Goal: Task Accomplishment & Management: Manage account settings

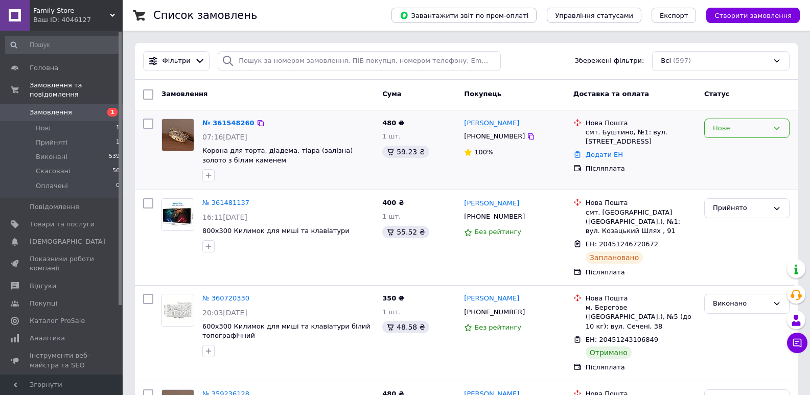
click at [739, 131] on div "Нове" at bounding box center [741, 128] width 56 height 11
click at [733, 148] on li "Прийнято" at bounding box center [747, 149] width 84 height 19
click at [238, 124] on link "№ 361548260" at bounding box center [225, 123] width 47 height 8
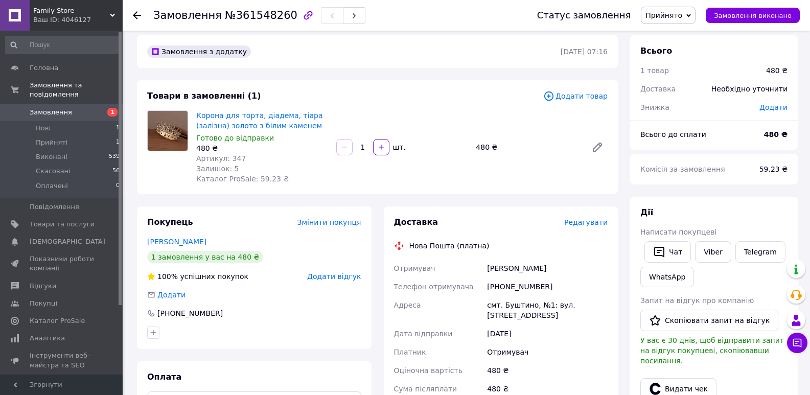
scroll to position [307, 0]
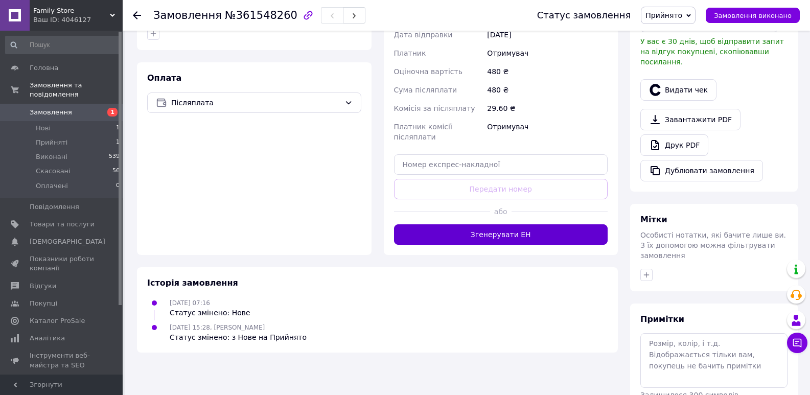
click at [498, 224] on button "Згенерувати ЕН" at bounding box center [501, 234] width 214 height 20
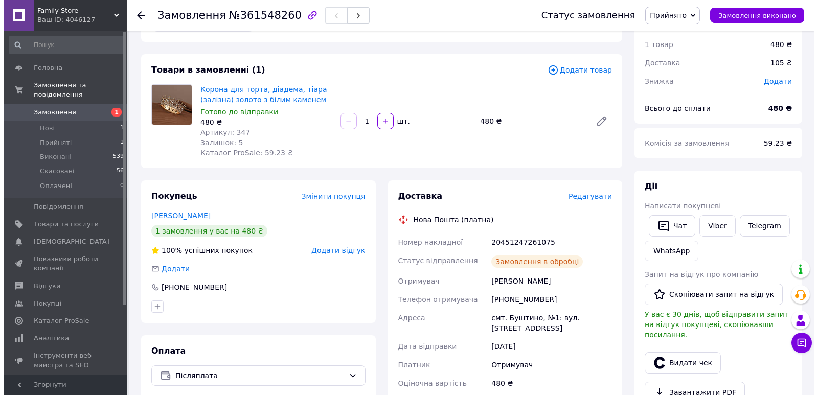
scroll to position [51, 0]
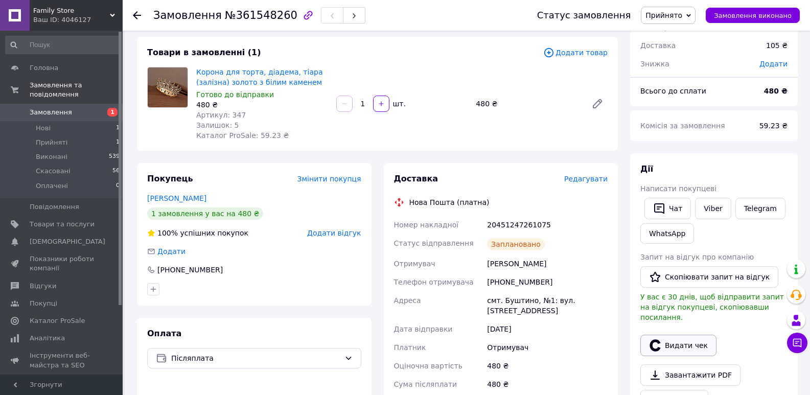
click at [687, 336] on button "Видати чек" at bounding box center [678, 345] width 76 height 21
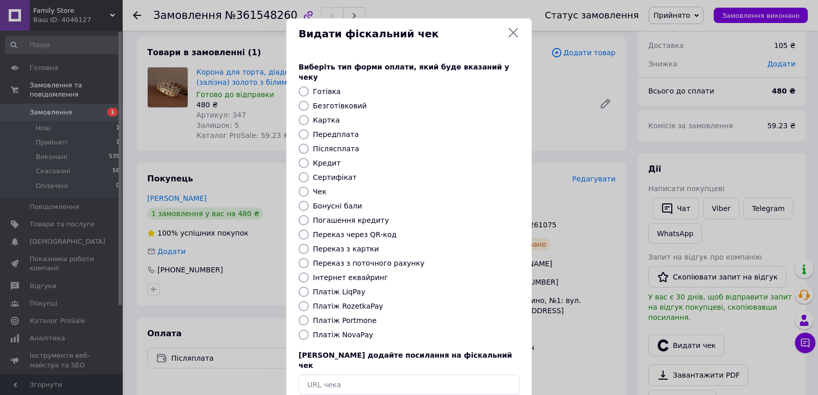
click at [304, 330] on input "Платіж NovaPay" at bounding box center [303, 335] width 10 height 10
radio input "true"
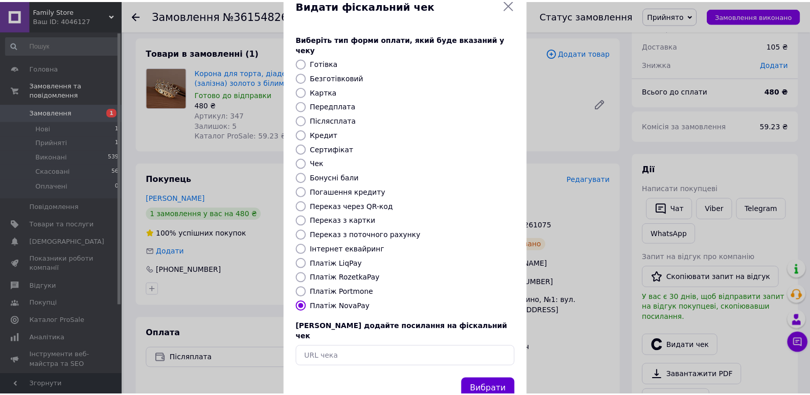
scroll to position [44, 0]
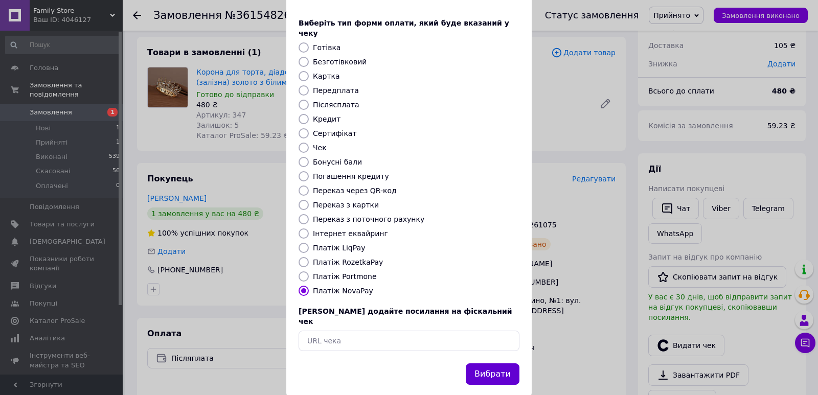
click at [480, 363] on button "Вибрати" at bounding box center [492, 374] width 54 height 22
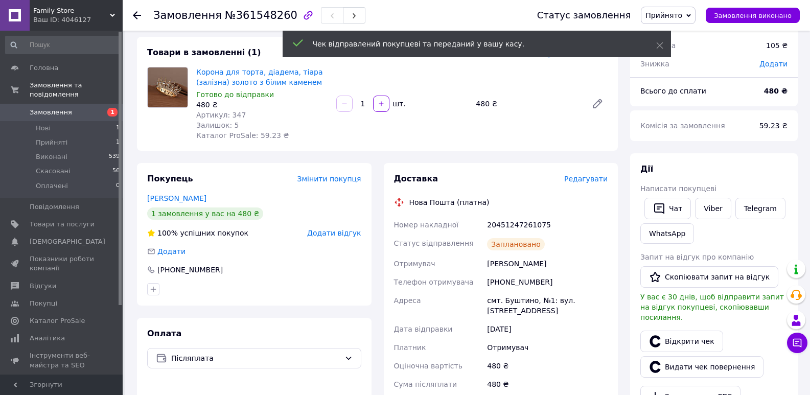
click at [50, 108] on span "Замовлення" at bounding box center [51, 112] width 42 height 9
